Goal: Information Seeking & Learning: Learn about a topic

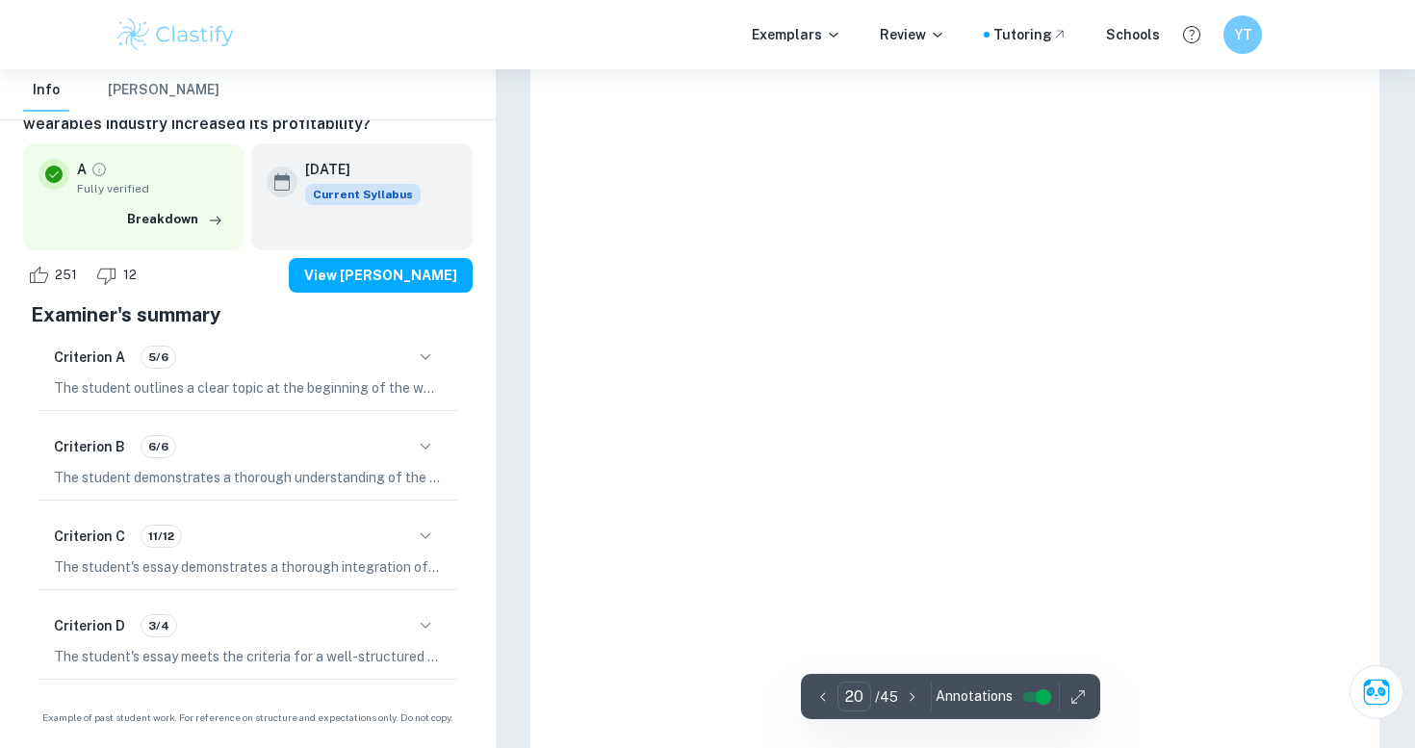
scroll to position [22289, 0]
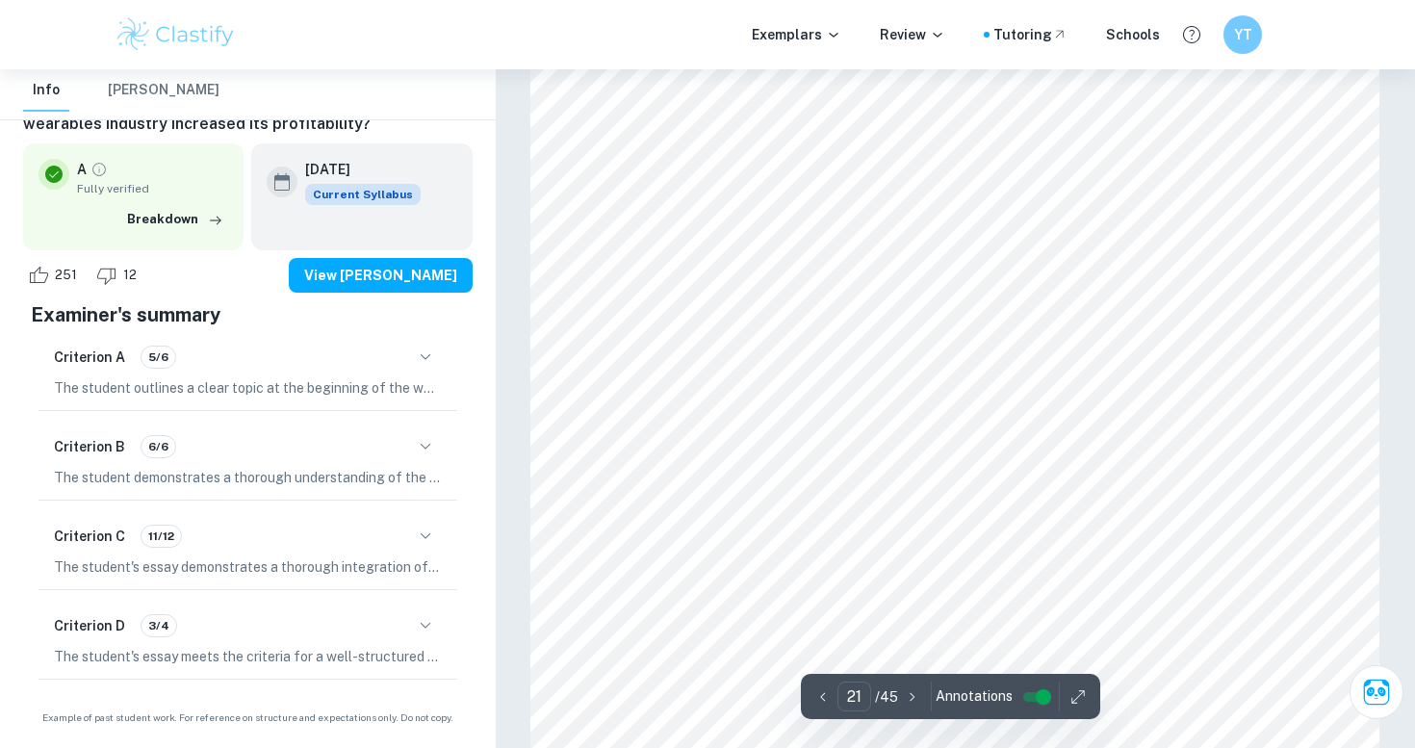
drag, startPoint x: 795, startPoint y: 245, endPoint x: 795, endPoint y: 467, distance: 222.4
drag, startPoint x: 795, startPoint y: 451, endPoint x: 775, endPoint y: 217, distance: 235.7
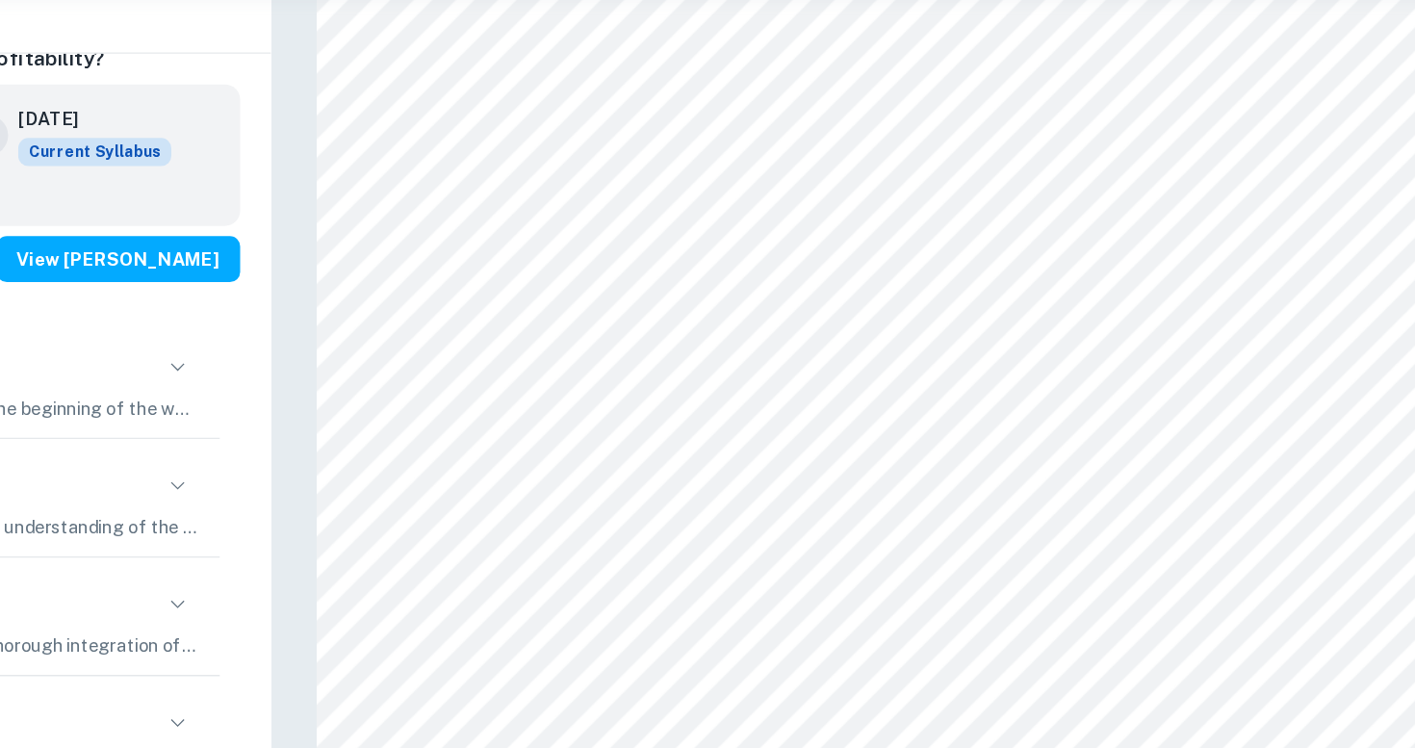
scroll to position [24575, 0]
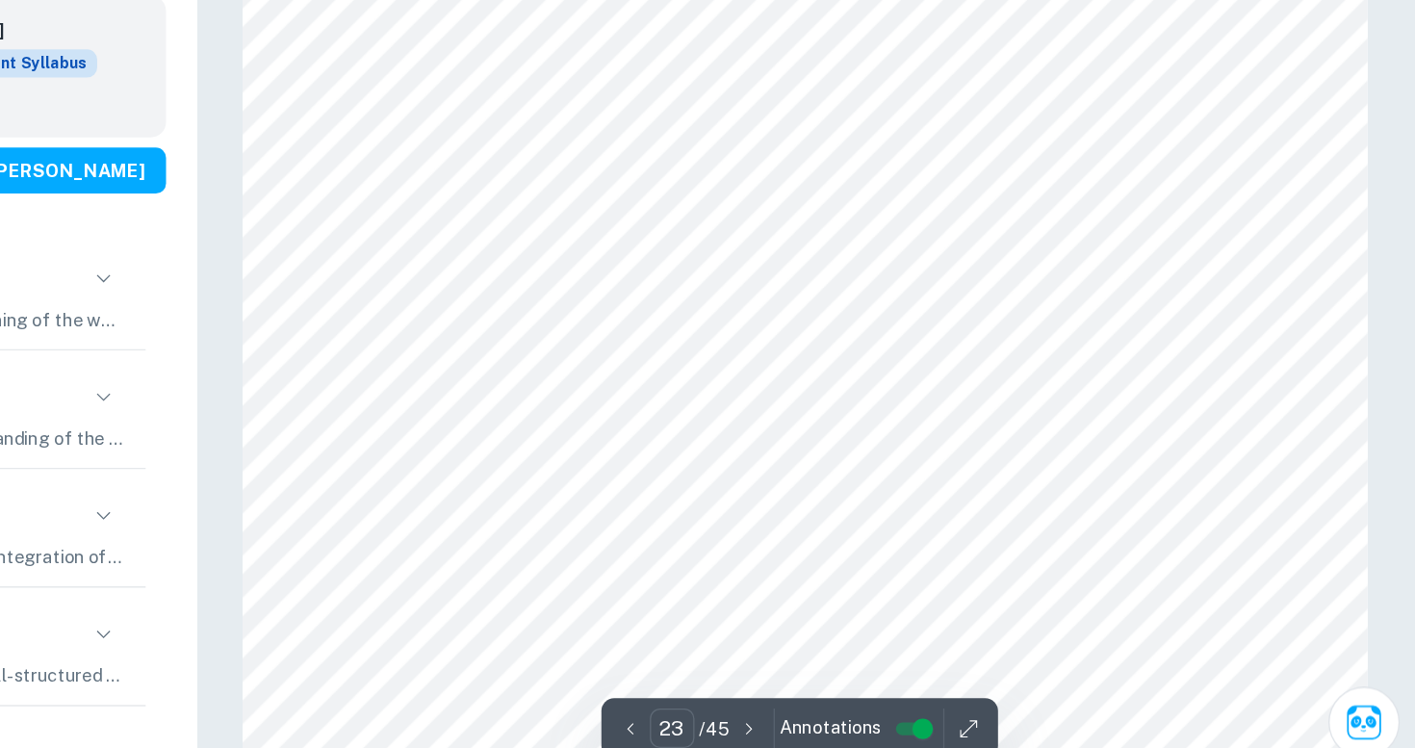
drag, startPoint x: 1039, startPoint y: 420, endPoint x: 1014, endPoint y: 470, distance: 56.0
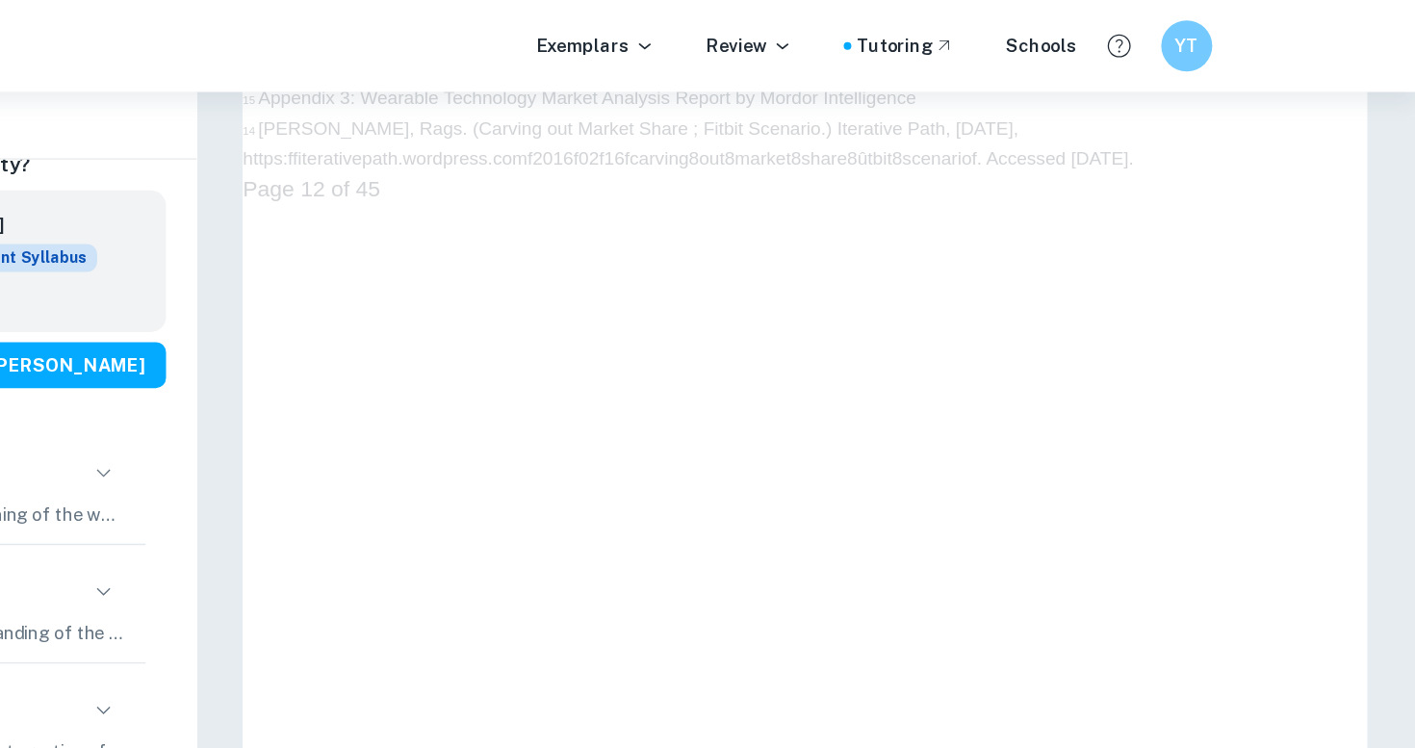
type input "23"
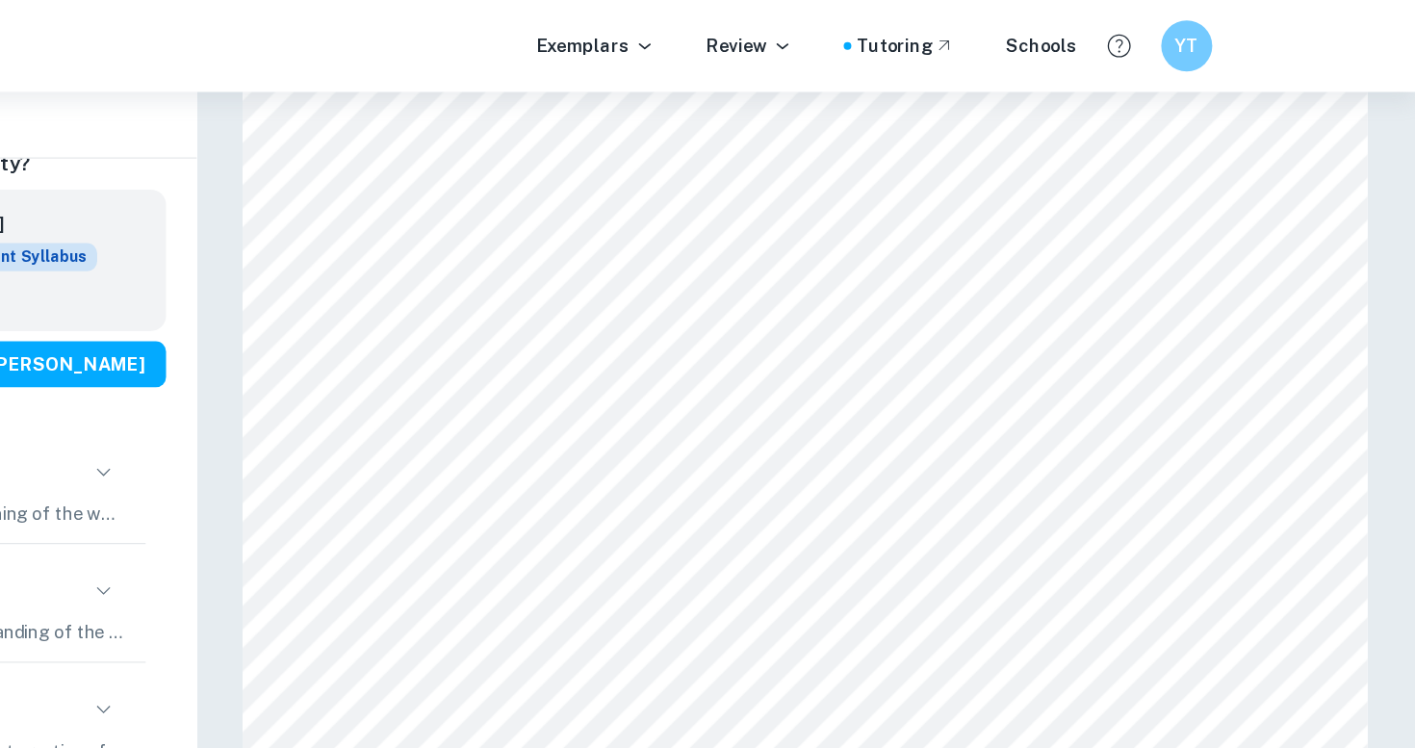
scroll to position [24691, 0]
